Goal: Information Seeking & Learning: Learn about a topic

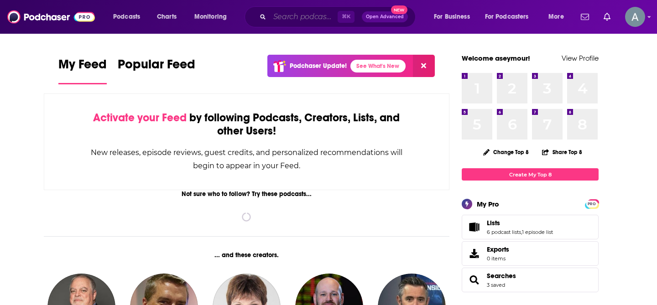
click at [291, 15] on input "Search podcasts, credits, & more..." at bounding box center [304, 17] width 68 height 15
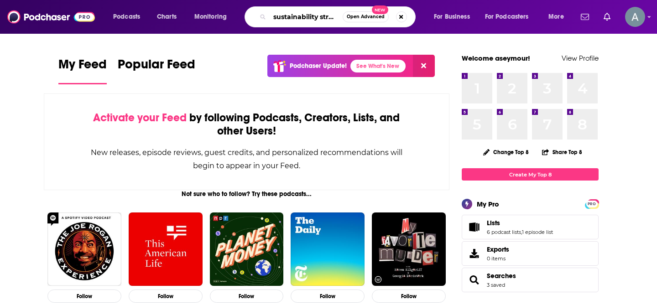
scroll to position [0, 1]
type input "sustainability street"
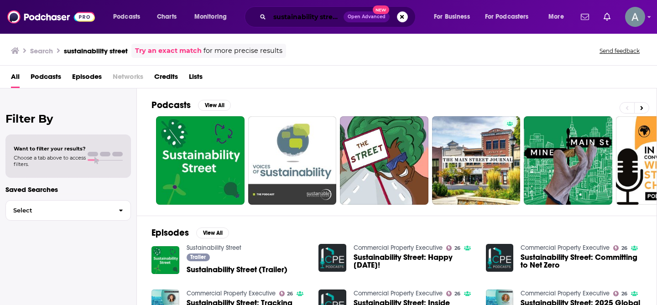
click at [323, 18] on input "sustainability street" at bounding box center [307, 17] width 74 height 15
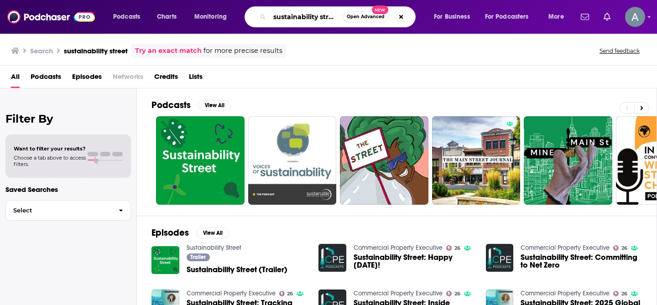
click at [323, 18] on input "sustainability street" at bounding box center [306, 17] width 73 height 15
type input "digging deeper podcast"
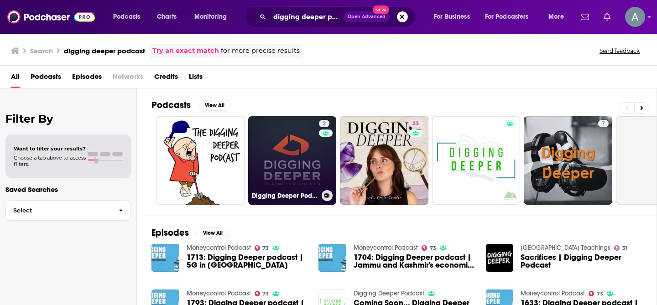
click at [278, 152] on link "2 Digging Deeper Podcast - [DEMOGRAPHIC_DATA]" at bounding box center [292, 160] width 89 height 89
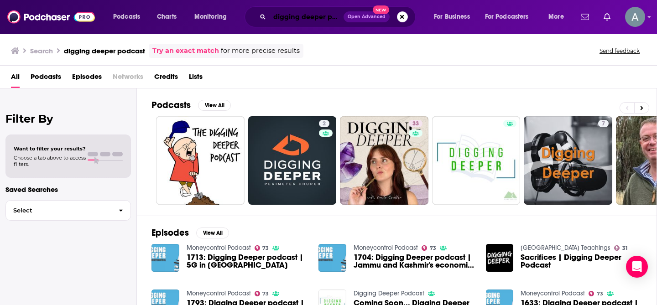
click at [320, 15] on input "digging deeper podcast" at bounding box center [307, 17] width 74 height 15
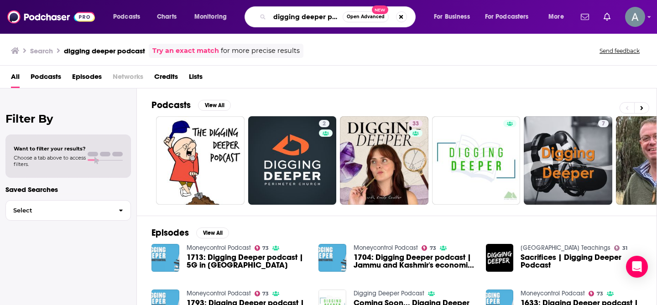
click at [322, 19] on input "digging deeper podcast" at bounding box center [306, 17] width 73 height 15
drag, startPoint x: 328, startPoint y: 17, endPoint x: 345, endPoint y: 17, distance: 17.3
click at [345, 17] on div "digging deeper podcast Open Advanced New" at bounding box center [330, 16] width 171 height 21
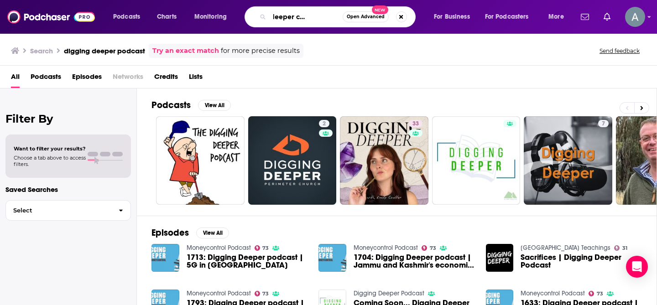
type input "digging deeper construction"
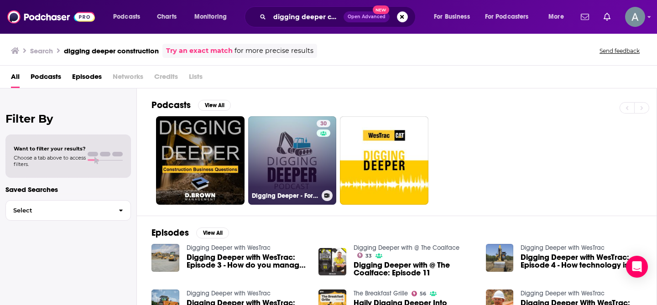
click at [267, 152] on link "30 Digging Deeper - ForConstructionPros" at bounding box center [292, 160] width 89 height 89
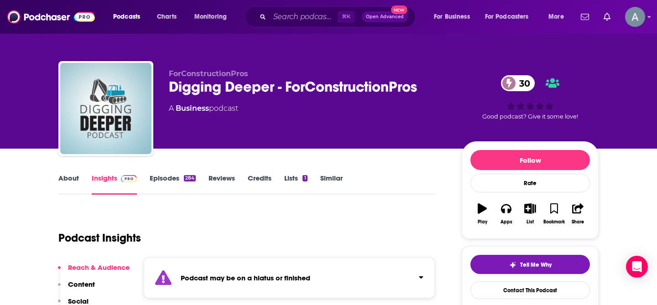
click at [168, 182] on link "Episodes 284" at bounding box center [173, 184] width 46 height 21
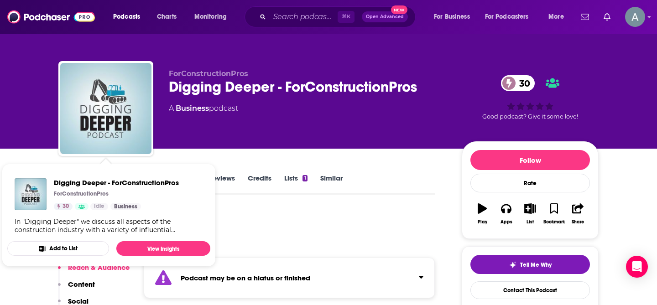
click at [19, 116] on div "ForConstructionPros Digging Deeper - ForConstructionPros 30 A Business podcast …" at bounding box center [328, 74] width 657 height 149
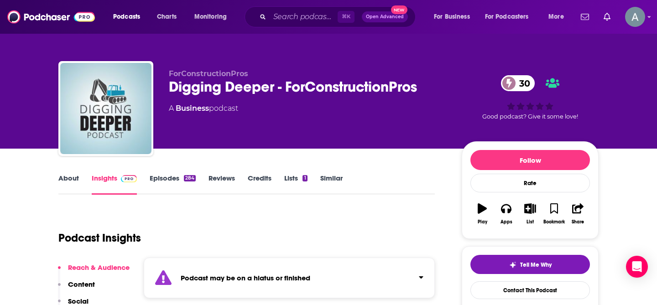
click at [71, 174] on link "About" at bounding box center [68, 184] width 21 height 21
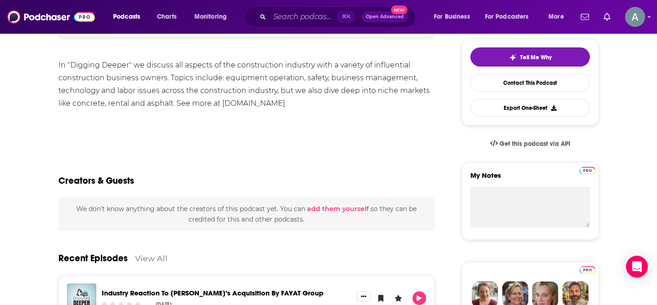
scroll to position [16, 0]
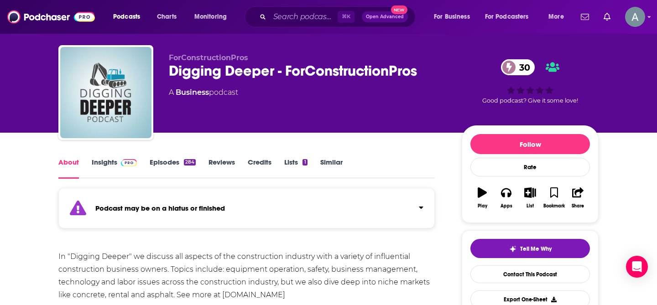
click at [116, 164] on link "Insights" at bounding box center [114, 168] width 45 height 21
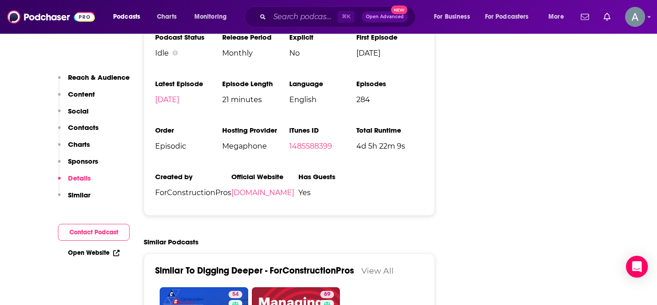
scroll to position [1271, 0]
